Goal: Information Seeking & Learning: Learn about a topic

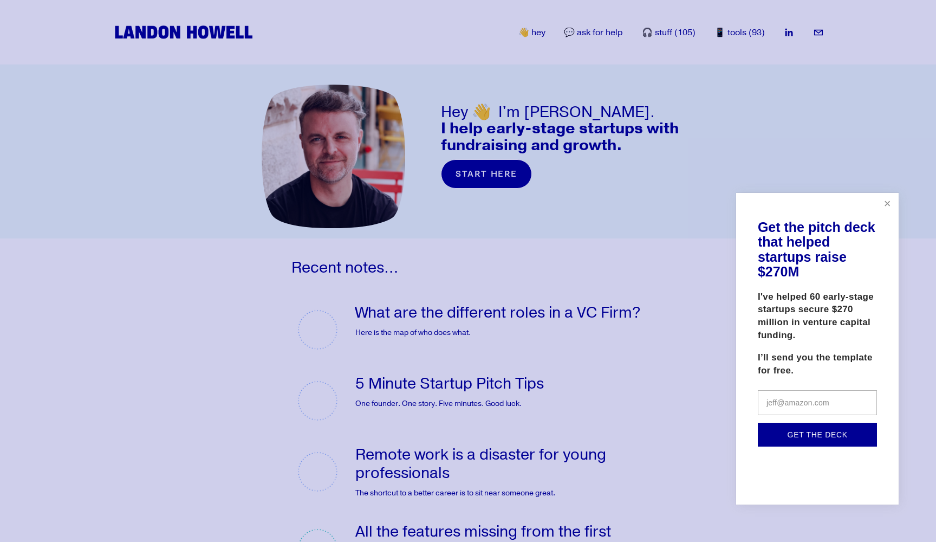
click at [890, 205] on link "Close" at bounding box center [887, 204] width 19 height 19
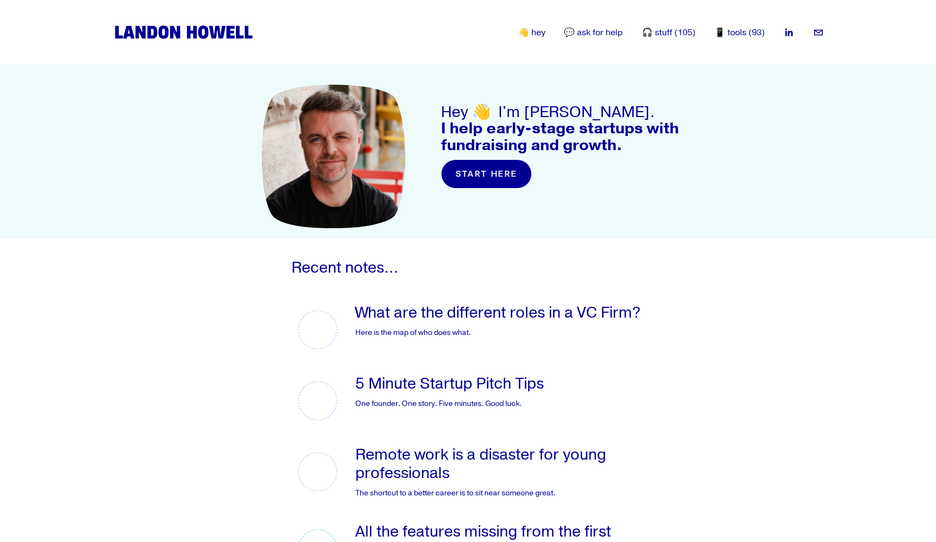
click at [494, 179] on link "start here" at bounding box center [486, 173] width 90 height 29
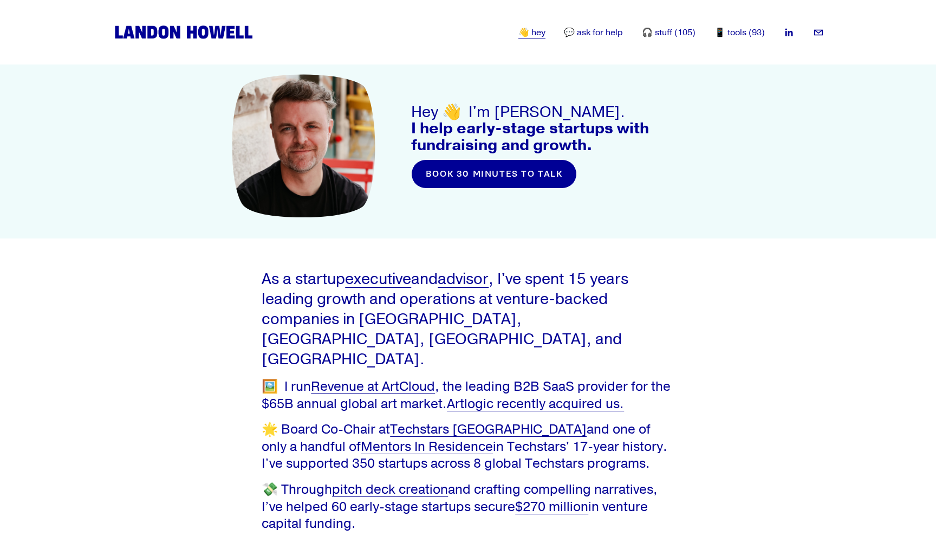
click at [700, 328] on div "As a startup executive and advisor , I've spent 15 years leading growth and ope…" at bounding box center [468, 542] width 936 height 547
click at [242, 33] on img at bounding box center [183, 32] width 143 height 18
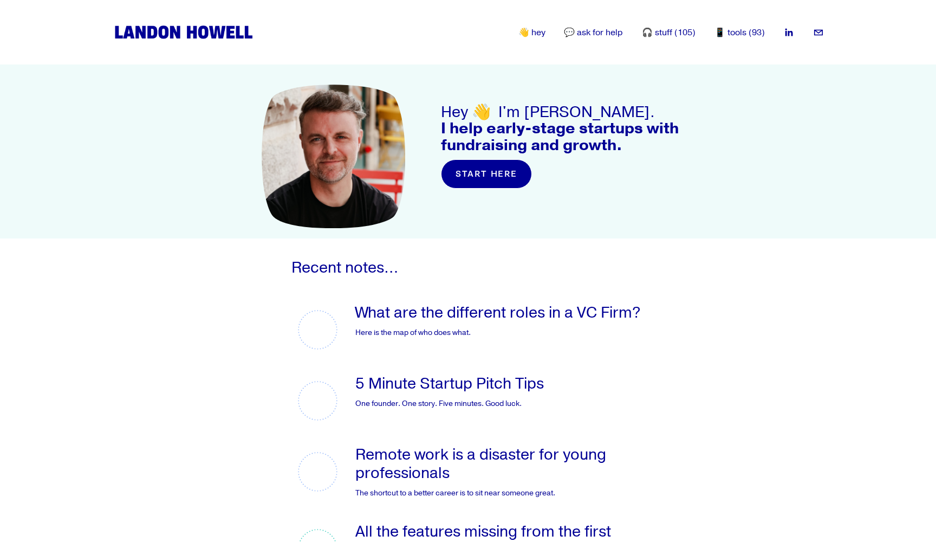
click at [539, 36] on link "👋 hey" at bounding box center [532, 33] width 27 height 13
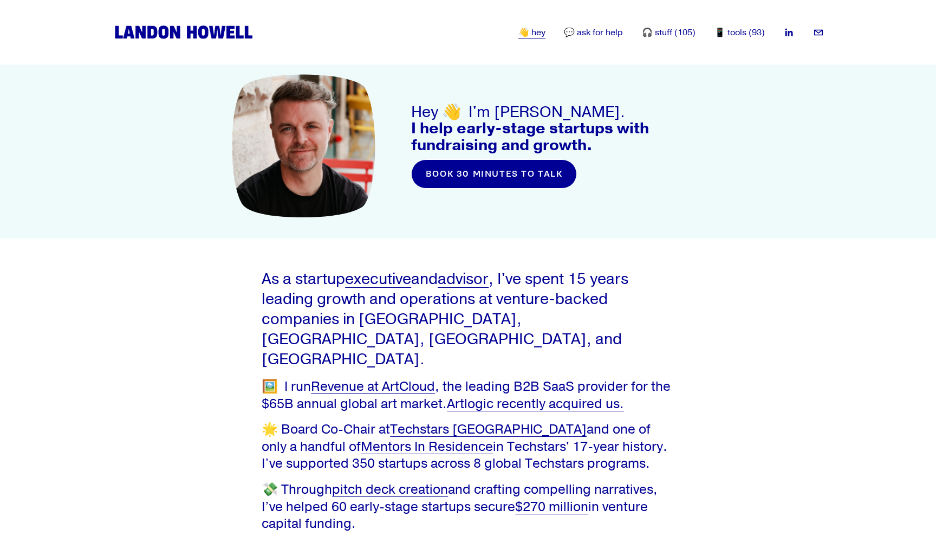
click at [205, 32] on img at bounding box center [183, 32] width 143 height 18
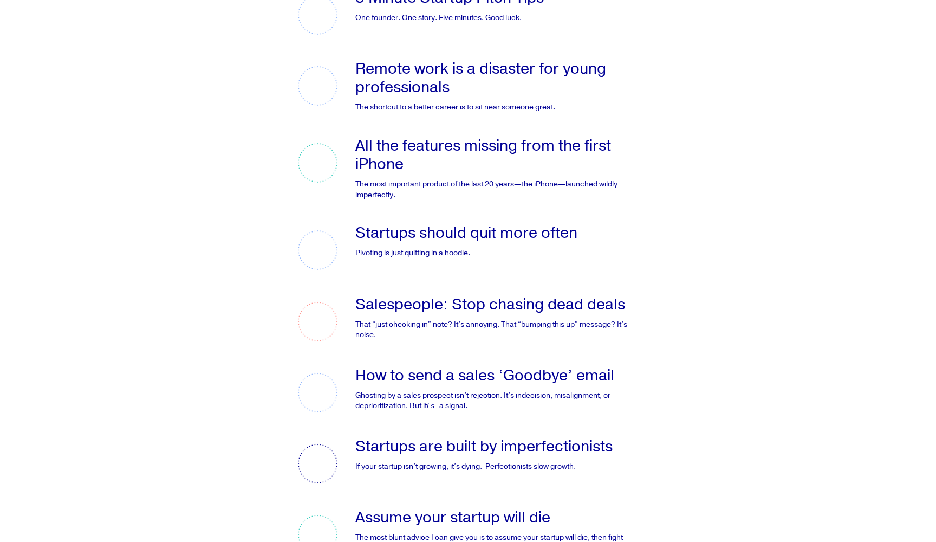
scroll to position [445, 0]
